Goal: Information Seeking & Learning: Learn about a topic

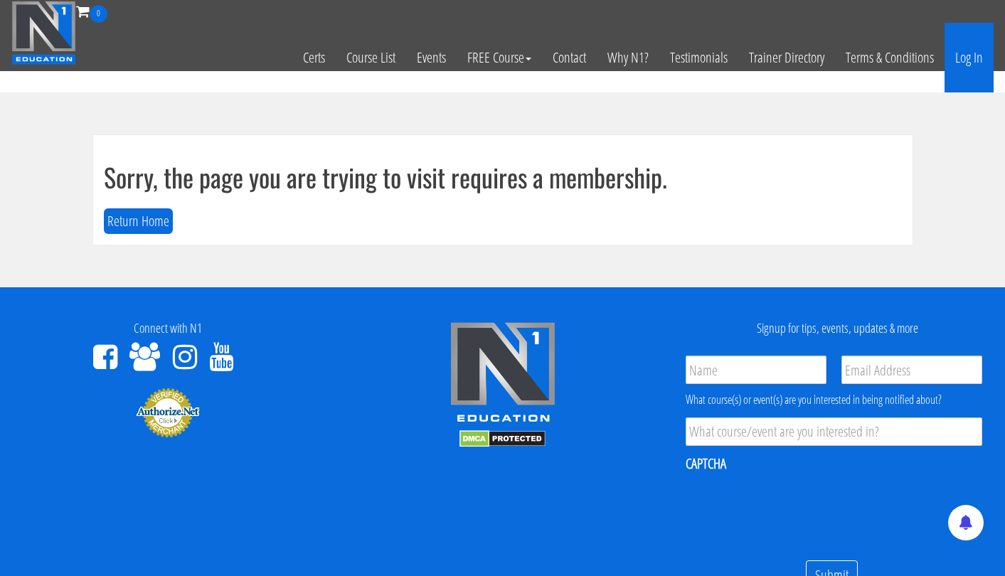
click at [969, 65] on link "Log In" at bounding box center [969, 58] width 49 height 70
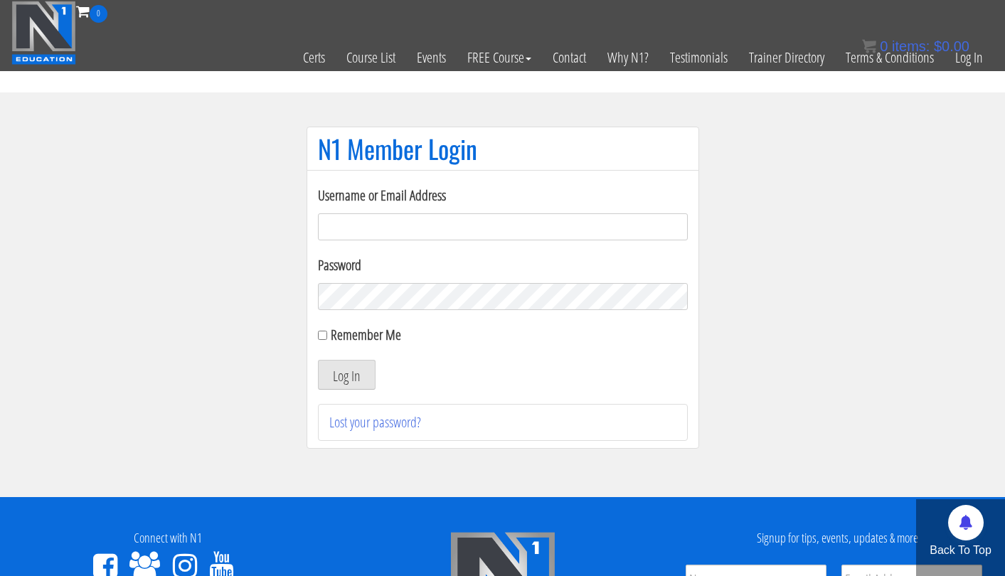
type input "[EMAIL_ADDRESS][DOMAIN_NAME]"
click at [346, 375] on button "Log In" at bounding box center [347, 375] width 58 height 30
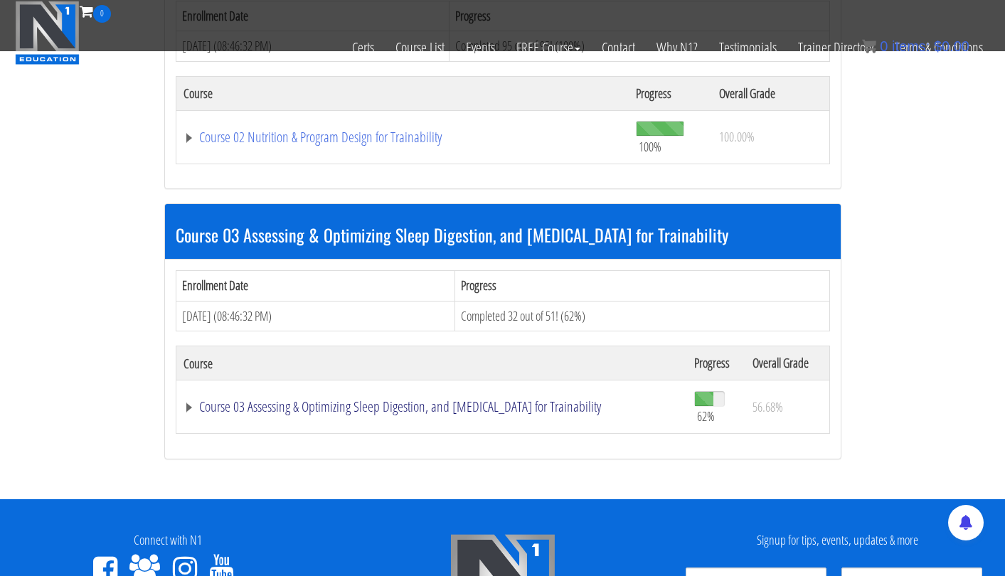
scroll to position [798, 0]
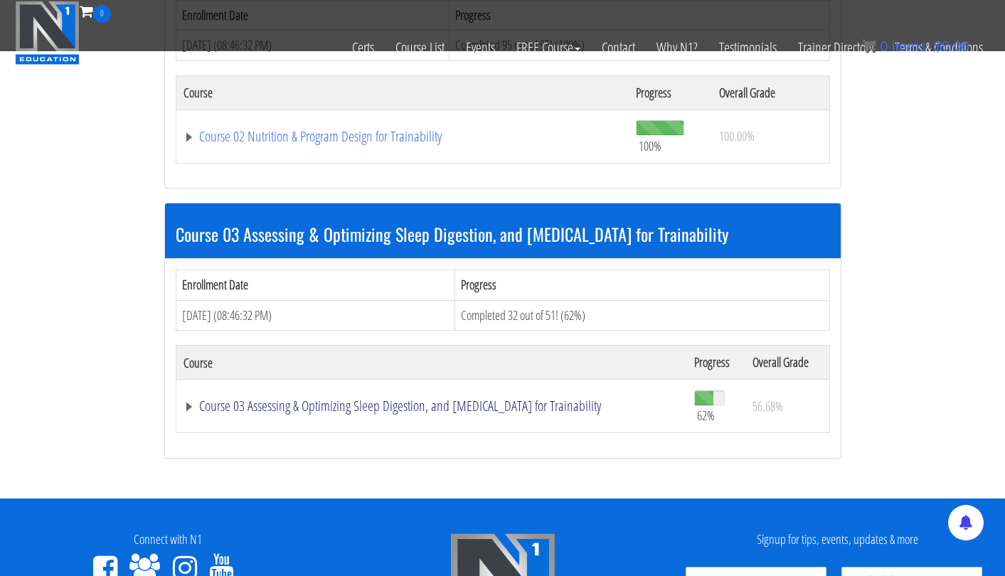
click at [486, 399] on link "Course 03 Assessing & Optimizing Sleep Digestion, and Stress Management for Tra…" at bounding box center [432, 406] width 497 height 14
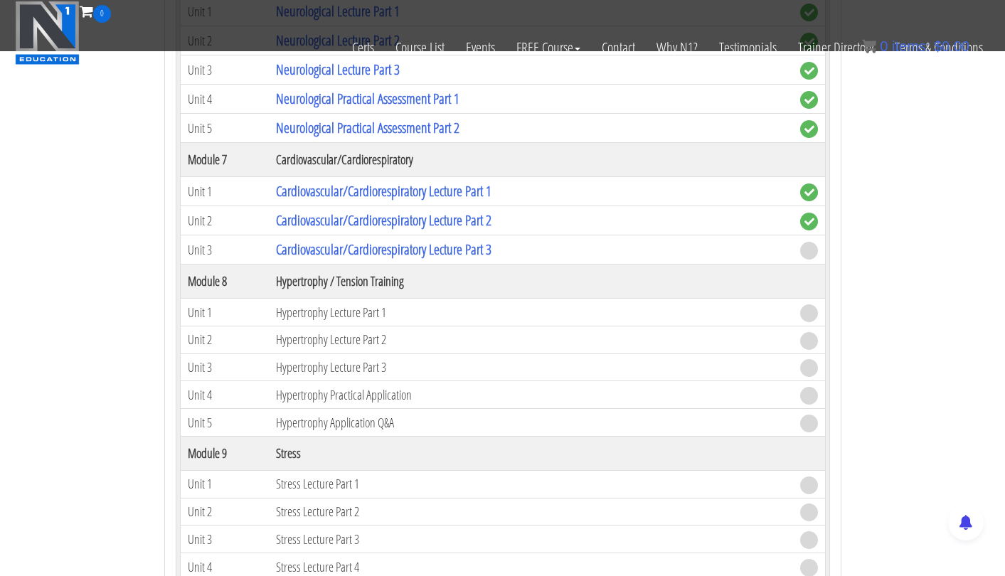
scroll to position [2173, 0]
click at [460, 239] on link "Cardiovascular/Cardiorespiratory Lecture Part 3" at bounding box center [384, 248] width 216 height 19
